Goal: Information Seeking & Learning: Compare options

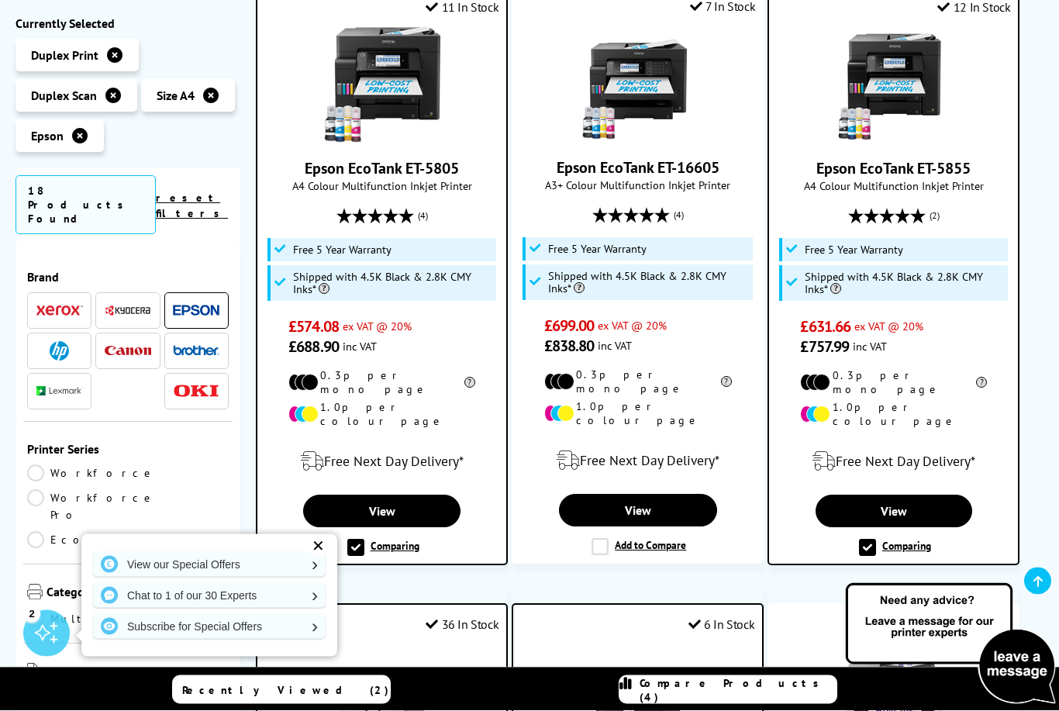
scroll to position [1675, 0]
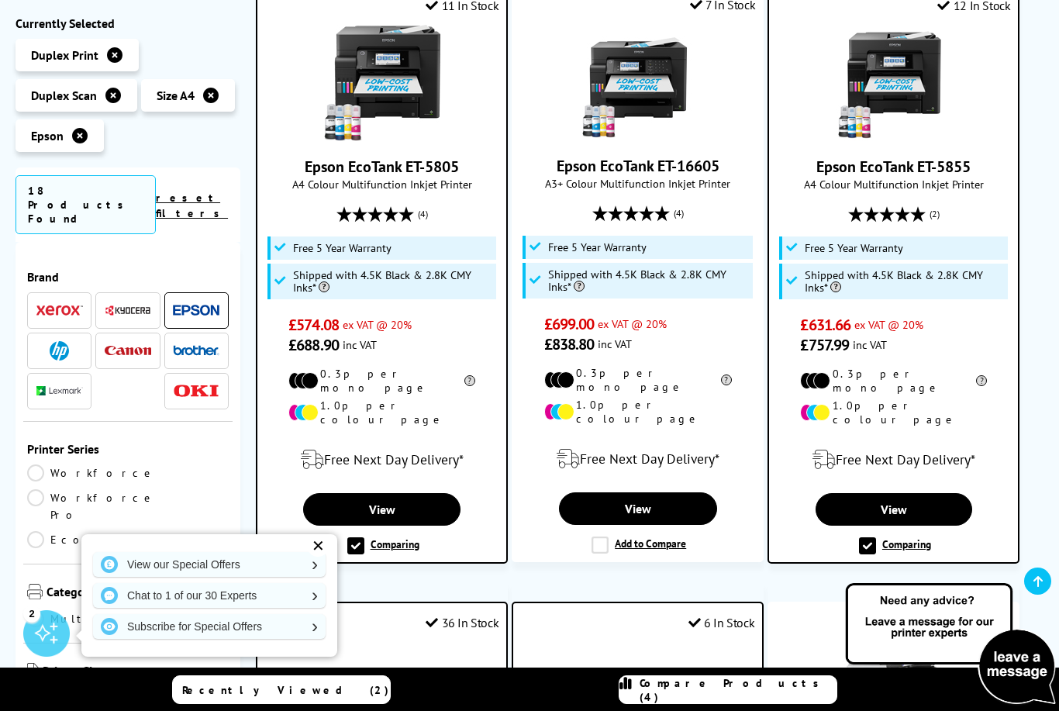
click at [354, 537] on label "Comparing" at bounding box center [383, 545] width 72 height 17
click at [0, 0] on input "Comparing" at bounding box center [0, 0] width 0 height 0
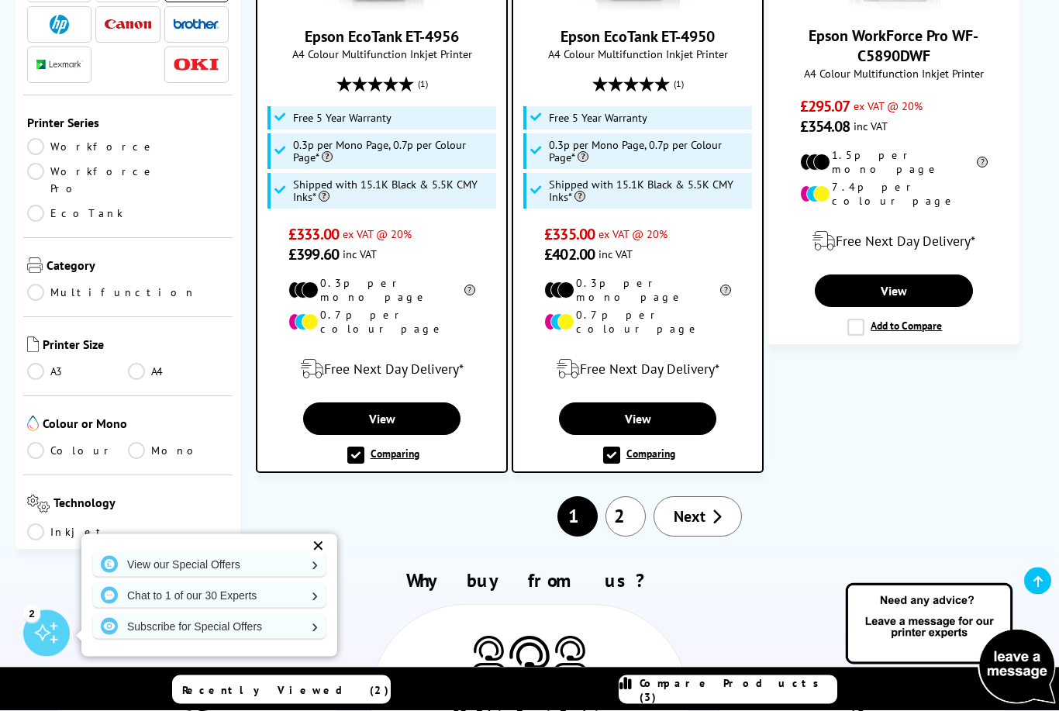
scroll to position [2451, 0]
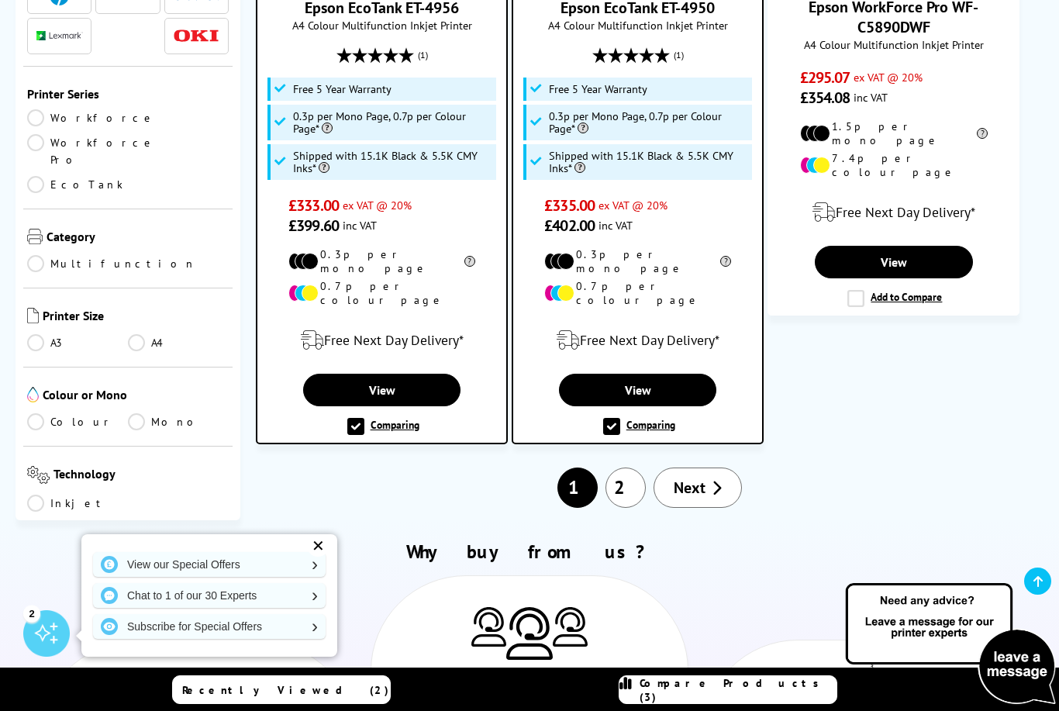
click at [690, 478] on span "Next" at bounding box center [690, 488] width 32 height 20
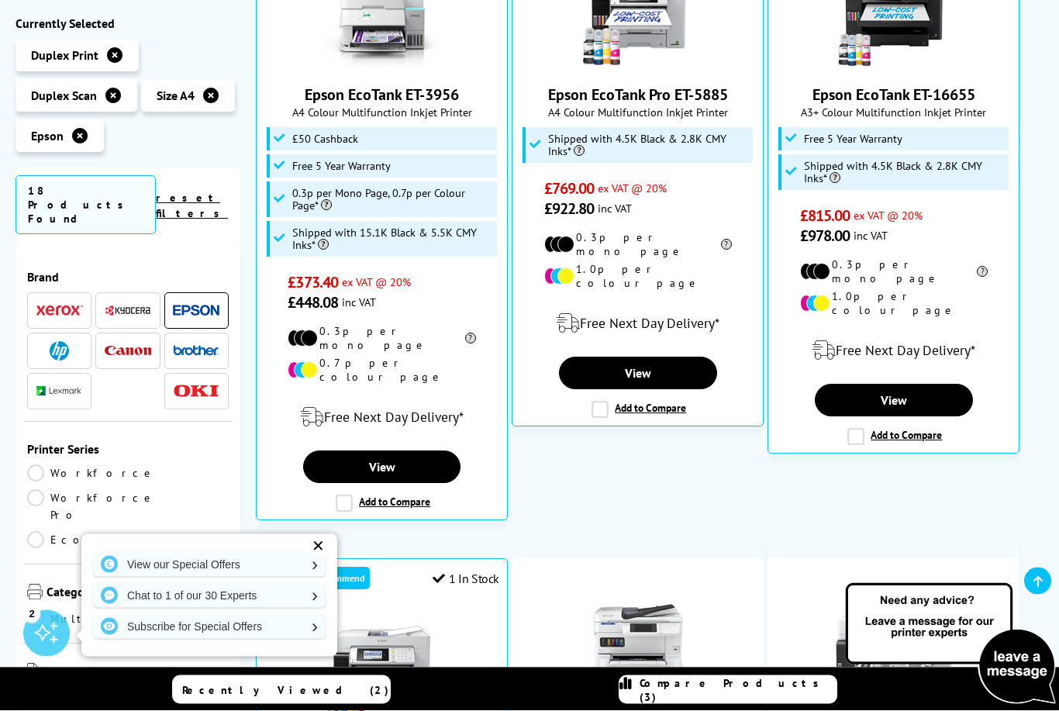
scroll to position [415, 0]
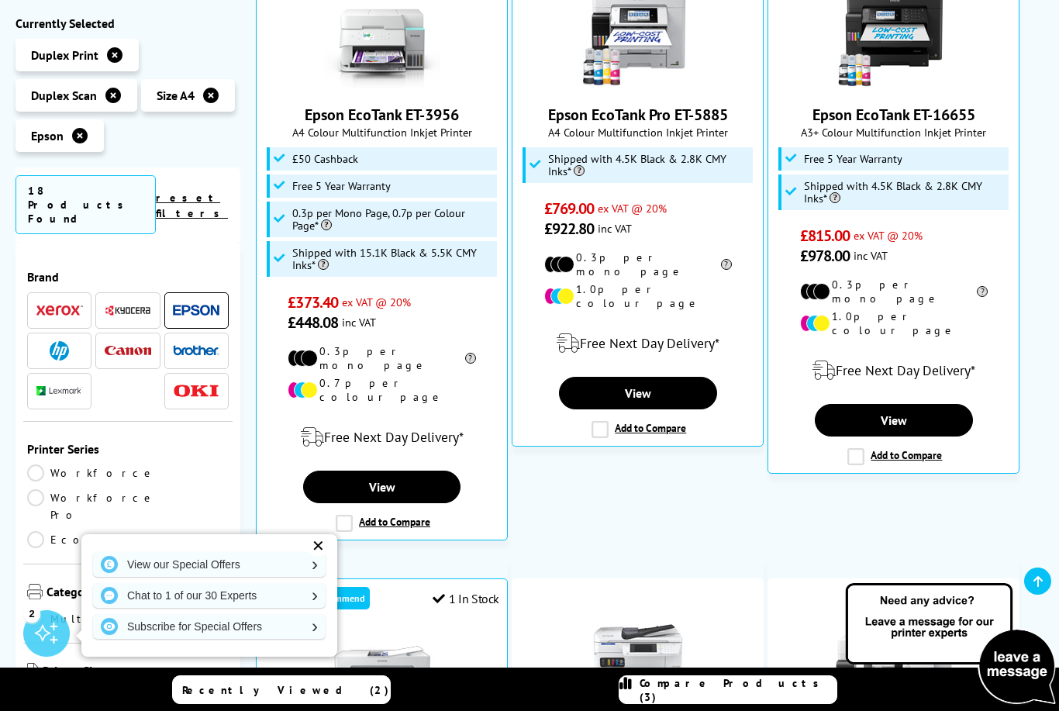
click at [353, 515] on label "Add to Compare" at bounding box center [383, 523] width 95 height 17
click at [0, 0] on input "Add to Compare" at bounding box center [0, 0] width 0 height 0
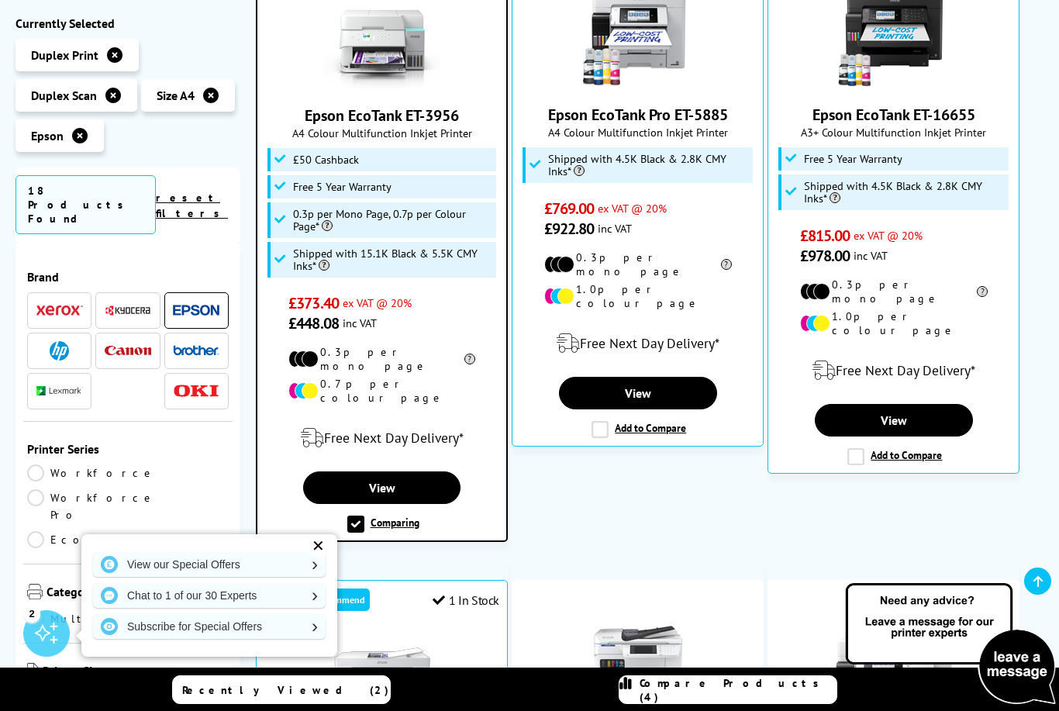
click at [767, 688] on span "Compare Products (4)" at bounding box center [738, 690] width 197 height 28
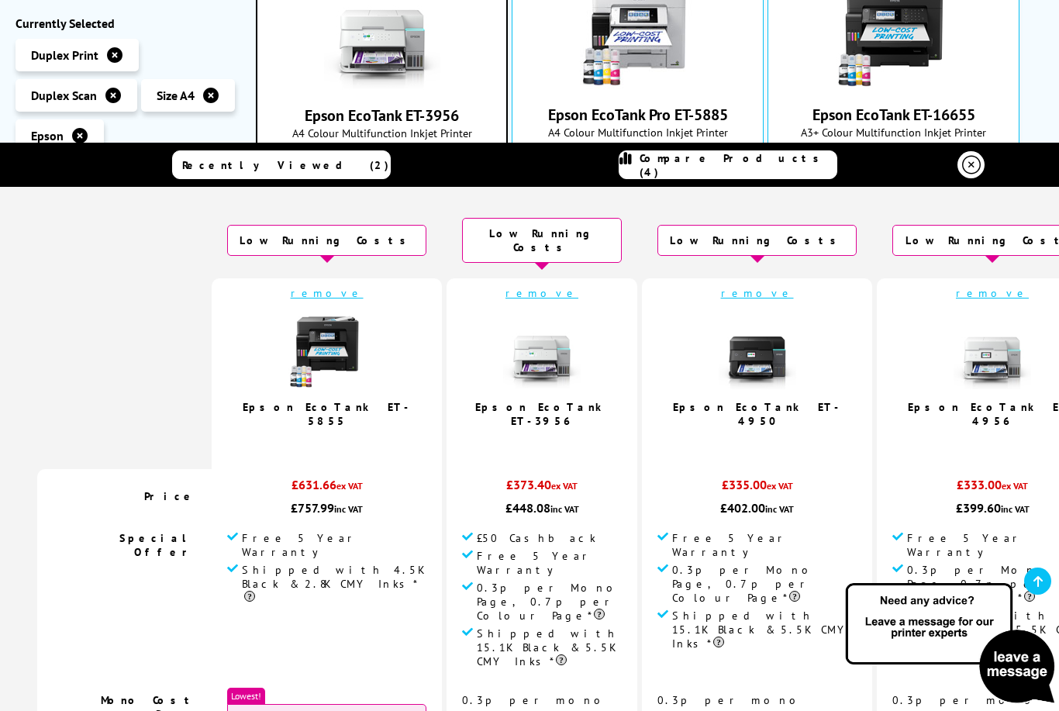
scroll to position [0, 0]
click at [967, 167] on icon at bounding box center [971, 165] width 19 height 19
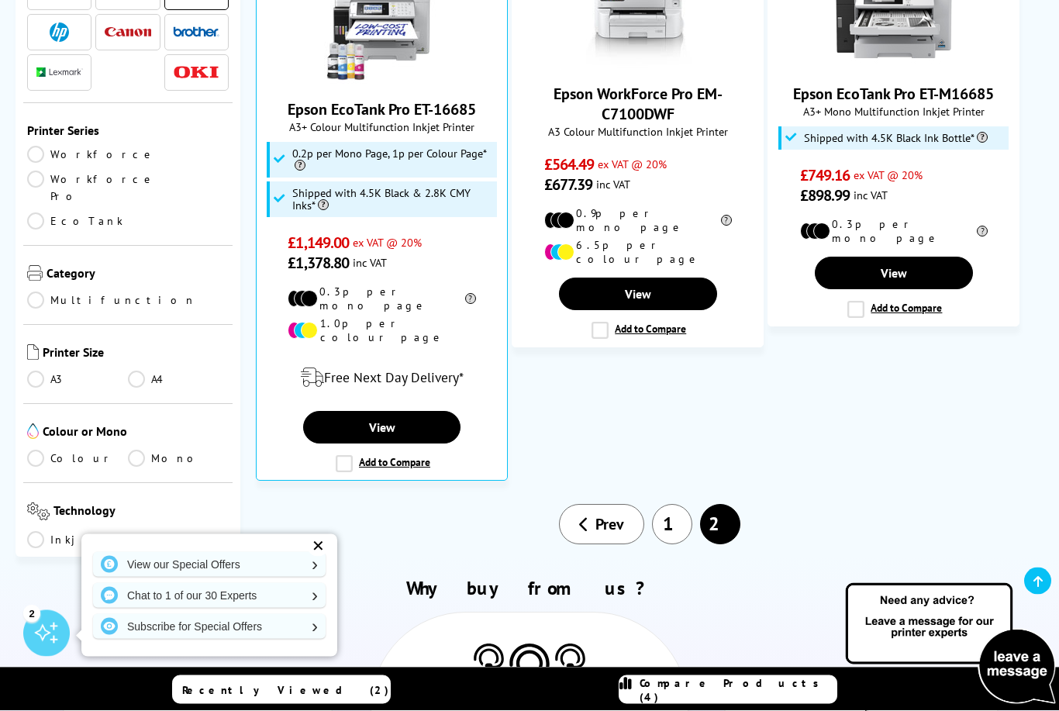
scroll to position [992, 0]
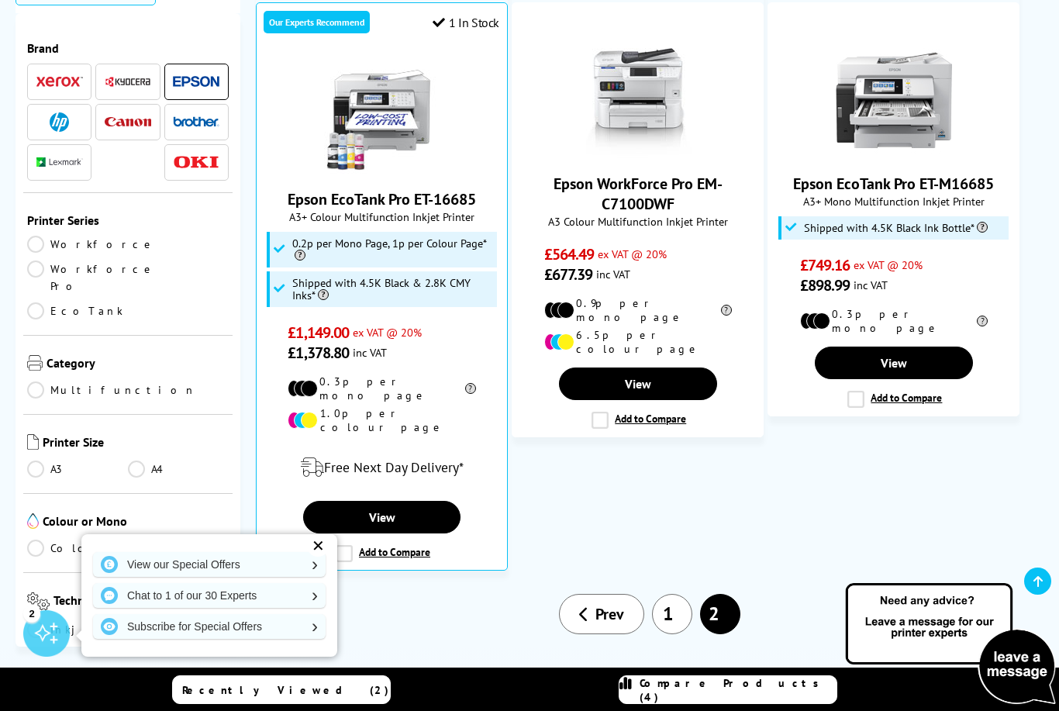
click at [584, 606] on icon at bounding box center [584, 614] width 10 height 16
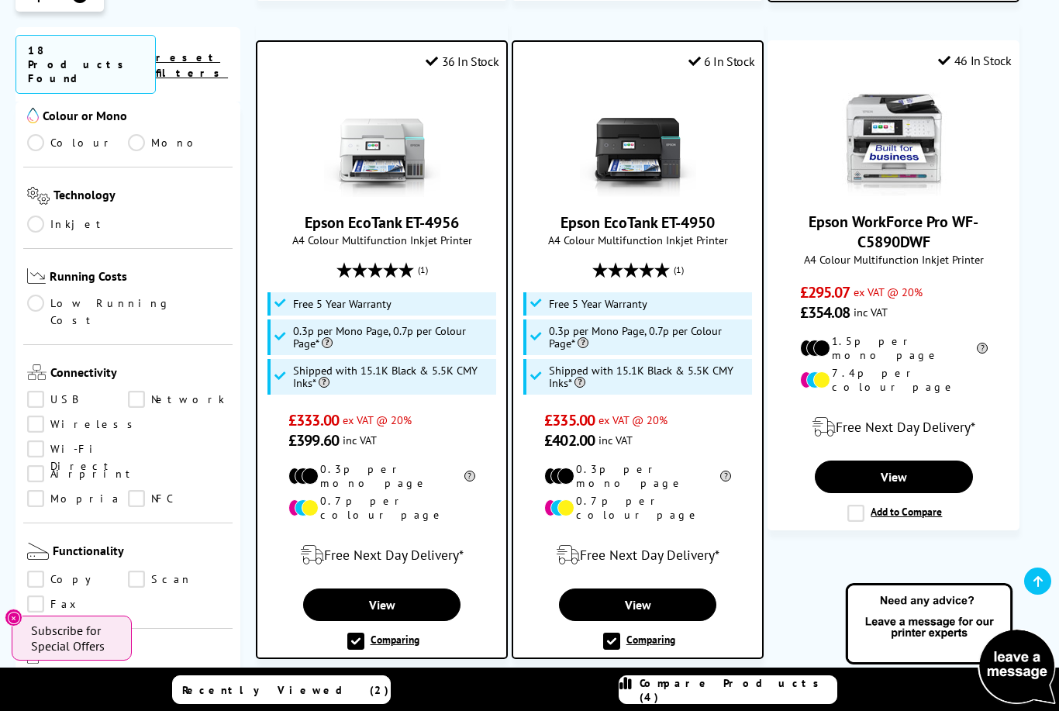
scroll to position [2292, 0]
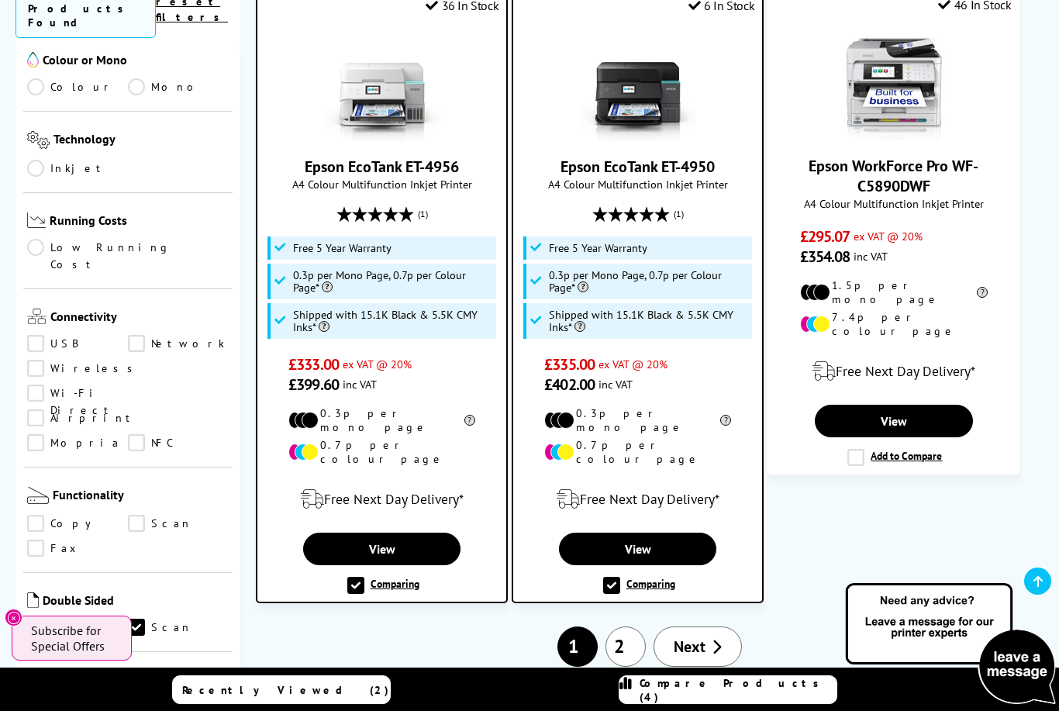
click at [710, 626] on link "Next" at bounding box center [698, 646] width 88 height 40
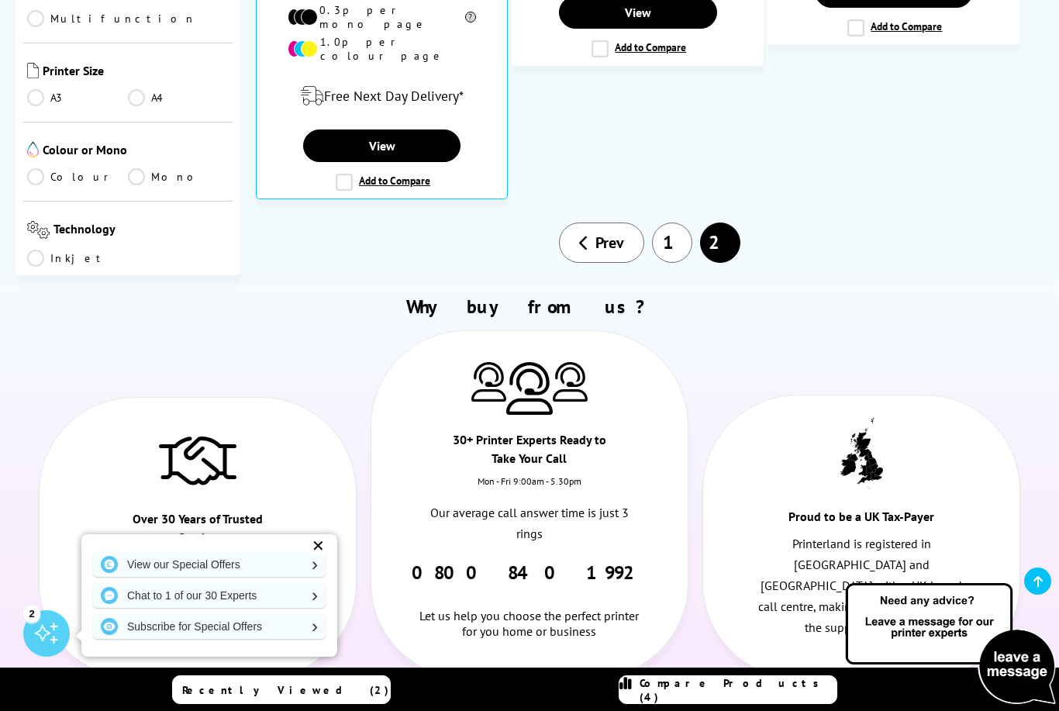
scroll to position [1368, 0]
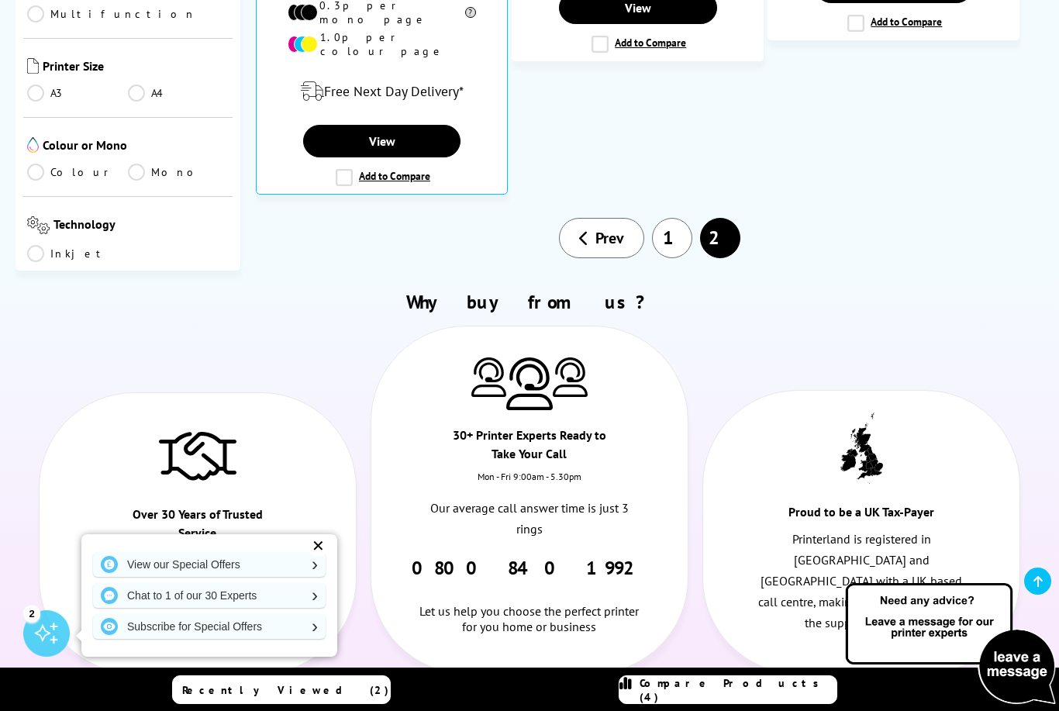
click at [602, 228] on span "Prev" at bounding box center [609, 238] width 29 height 20
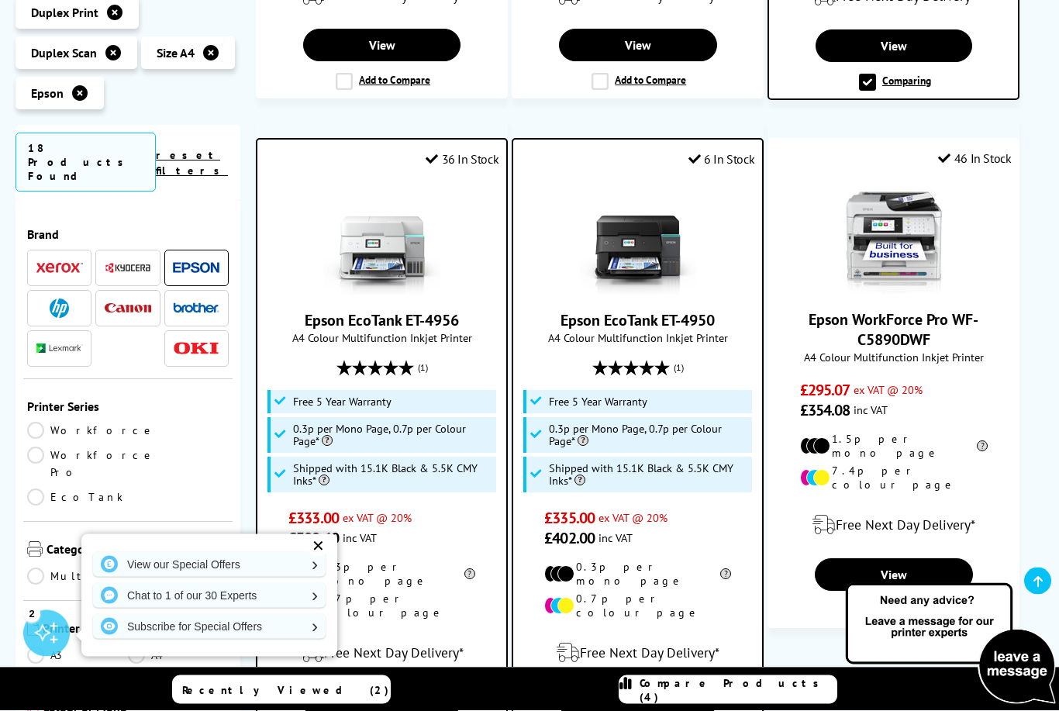
scroll to position [2138, 0]
click at [335, 310] on link "Epson EcoTank ET-4956" at bounding box center [382, 320] width 154 height 20
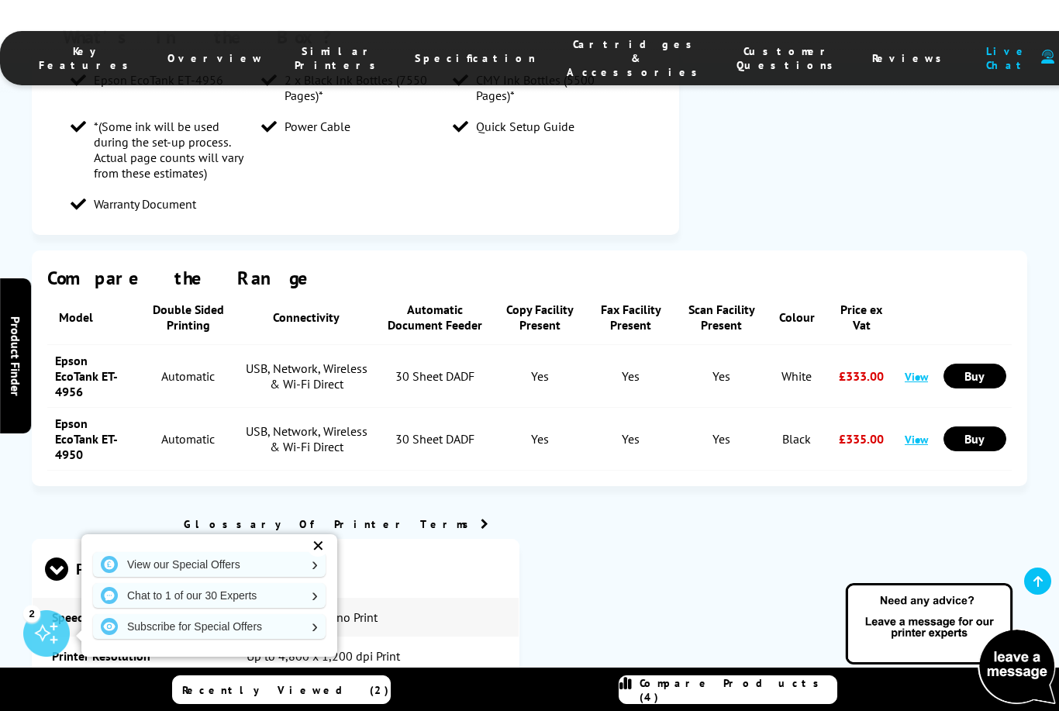
scroll to position [1814, 0]
click at [221, 637] on td "Printer Resolution" at bounding box center [130, 656] width 195 height 39
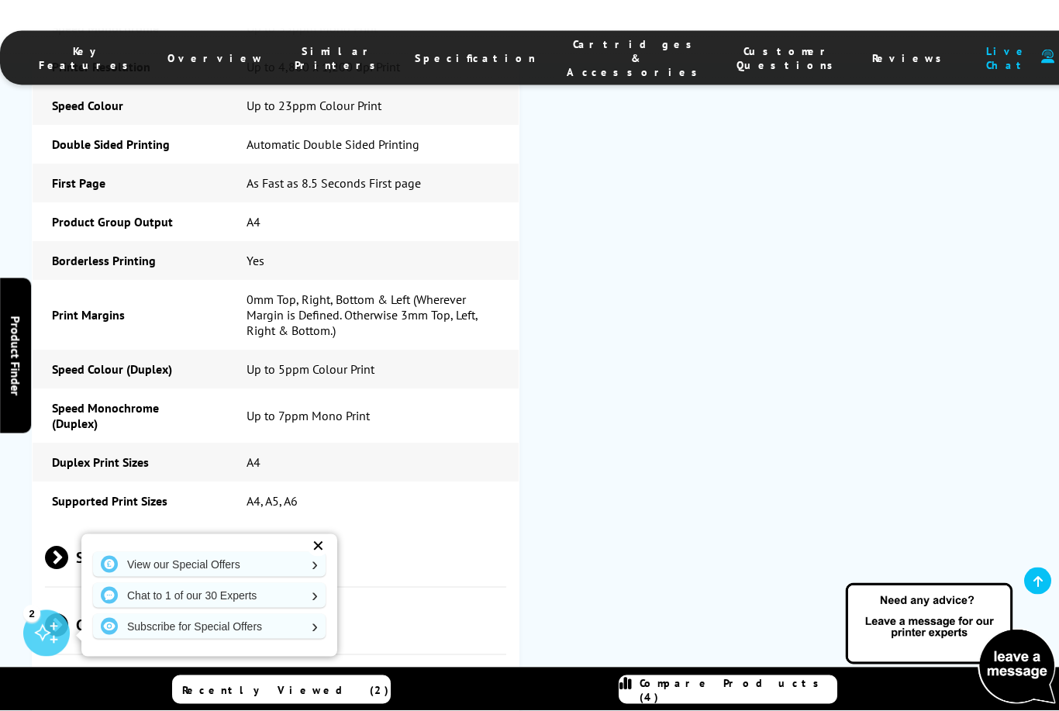
scroll to position [2414, 0]
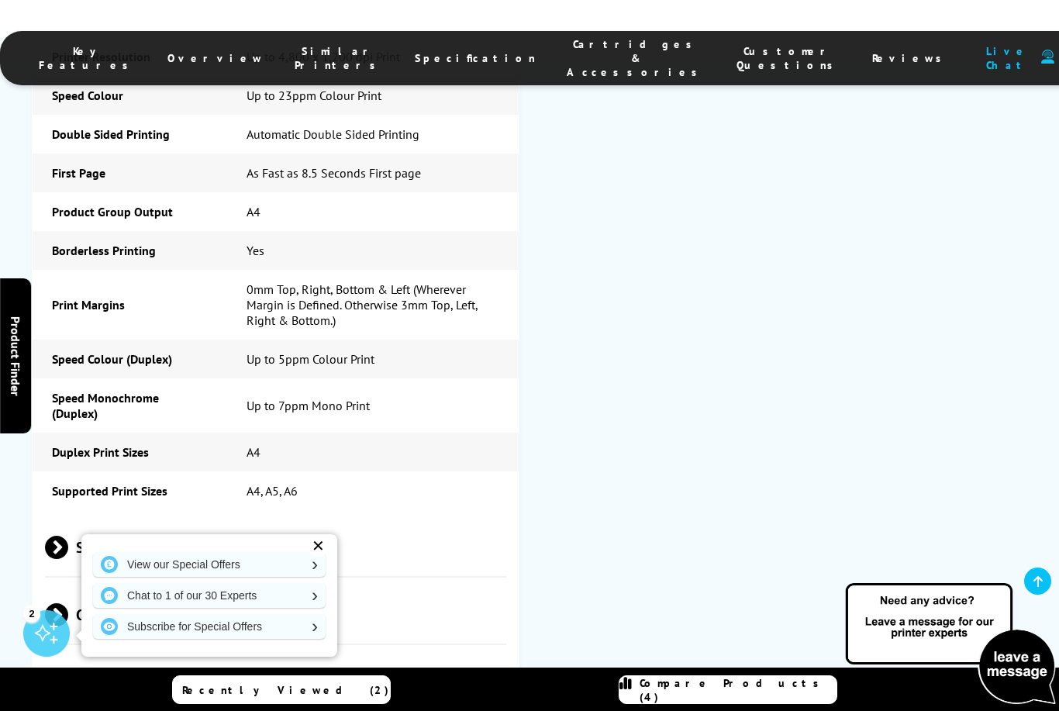
click at [68, 536] on span at bounding box center [68, 547] width 0 height 23
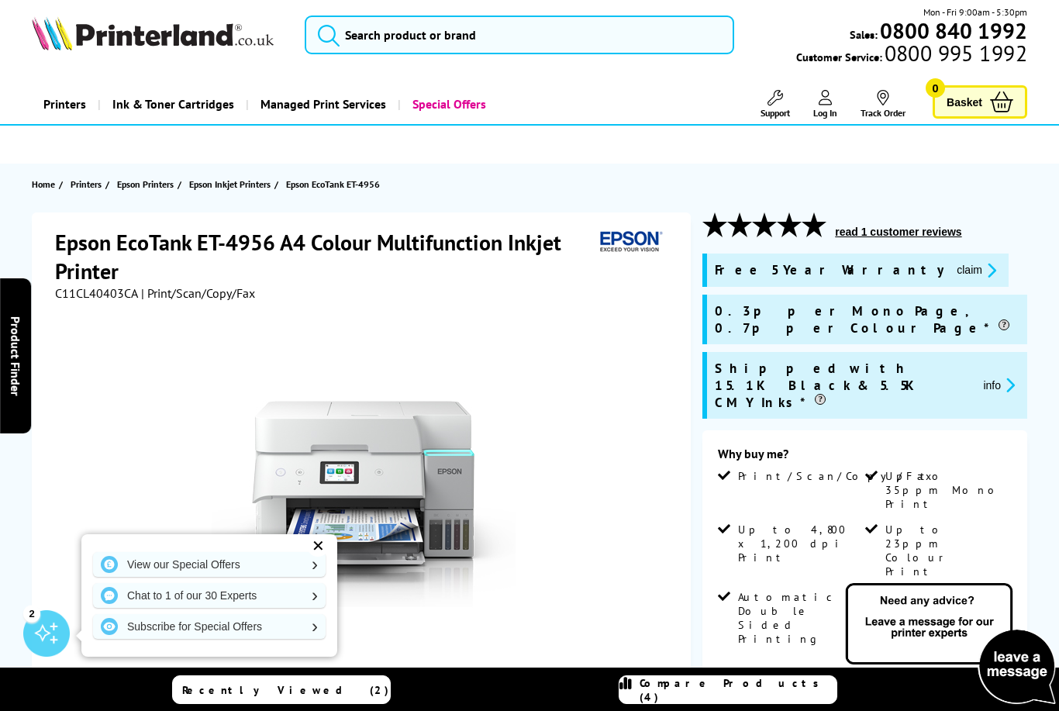
scroll to position [0, 0]
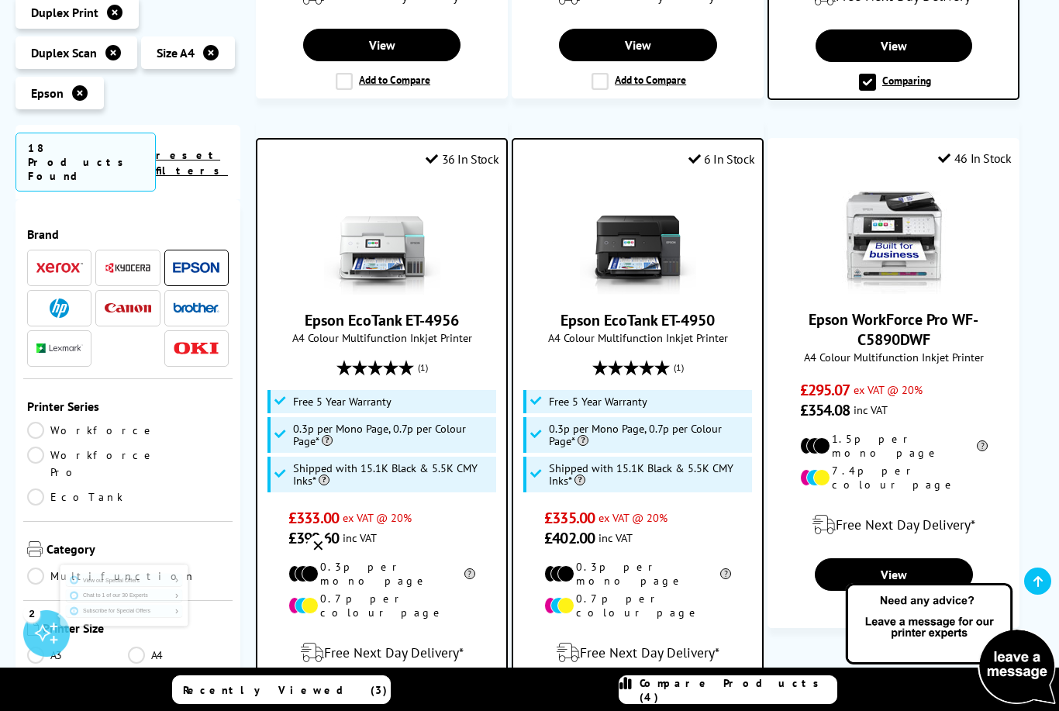
click at [819, 700] on link "Compare Products (4)" at bounding box center [728, 689] width 219 height 29
